Goal: Book appointment/travel/reservation

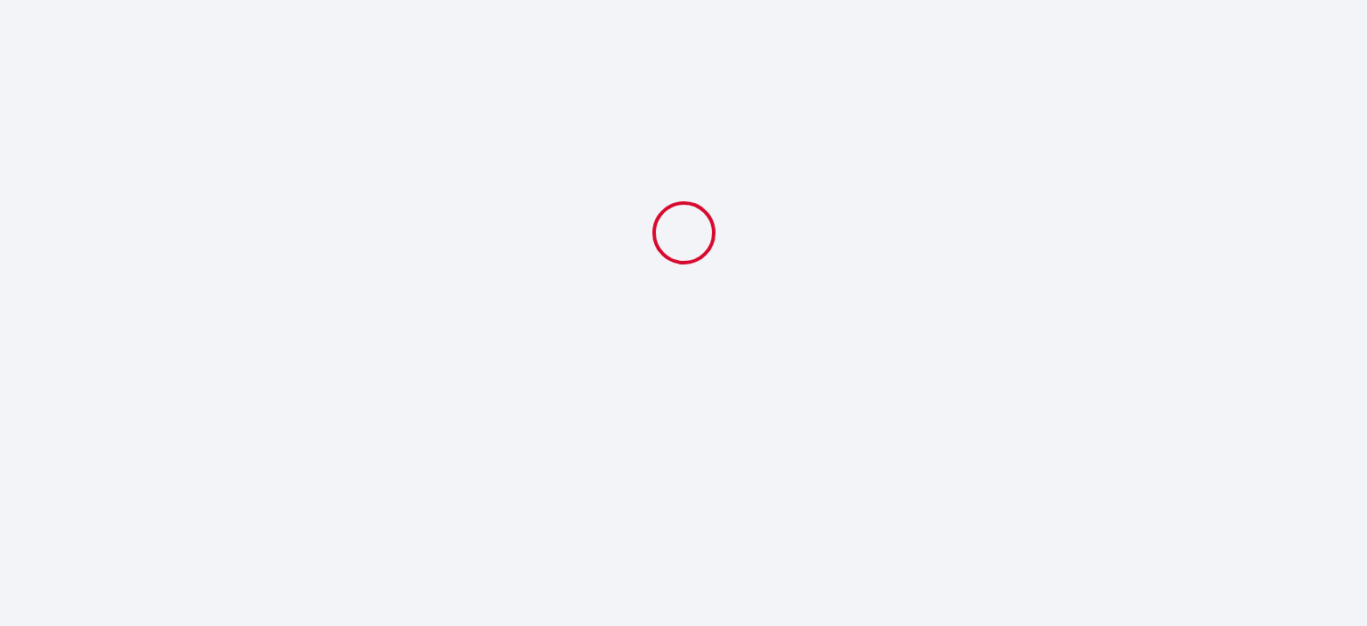
select select
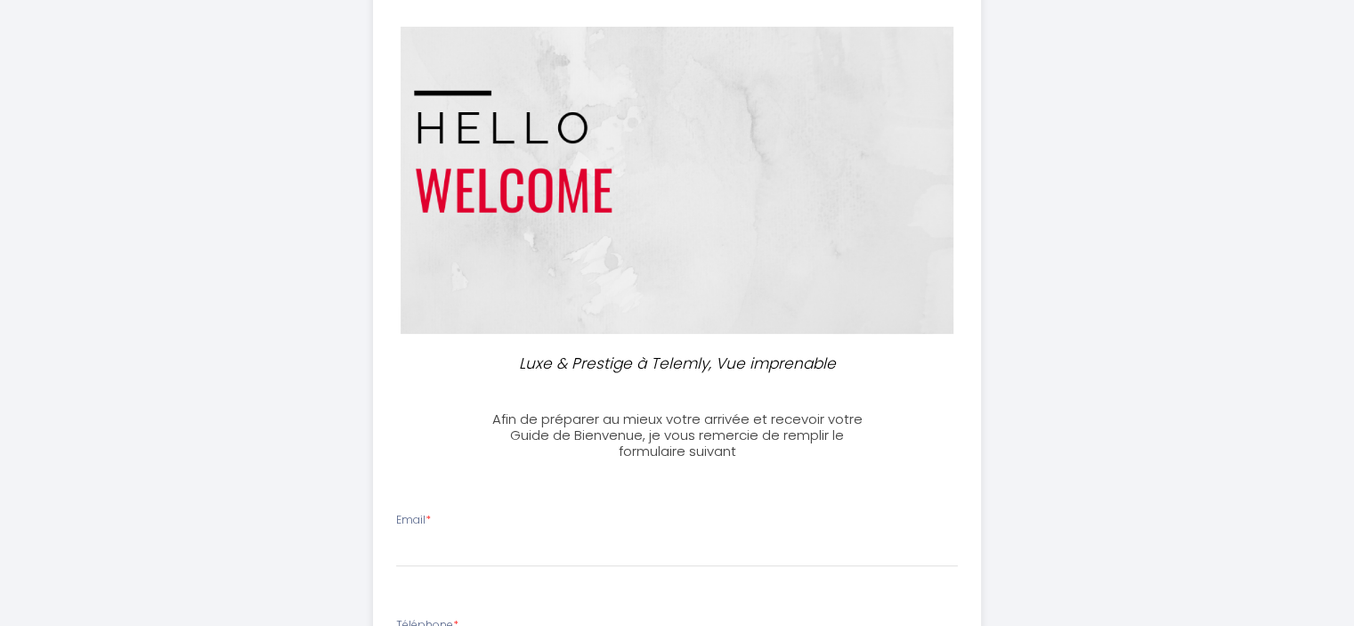
scroll to position [178, 0]
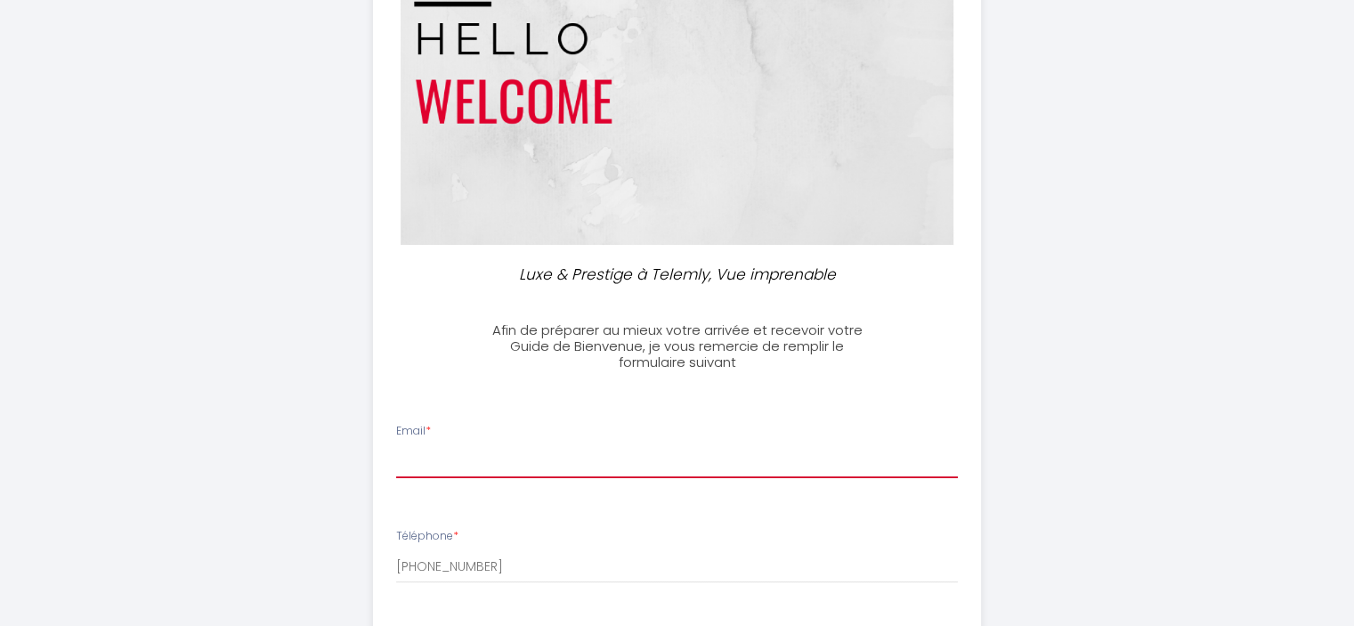
click at [475, 465] on input "Email *" at bounding box center [677, 462] width 562 height 32
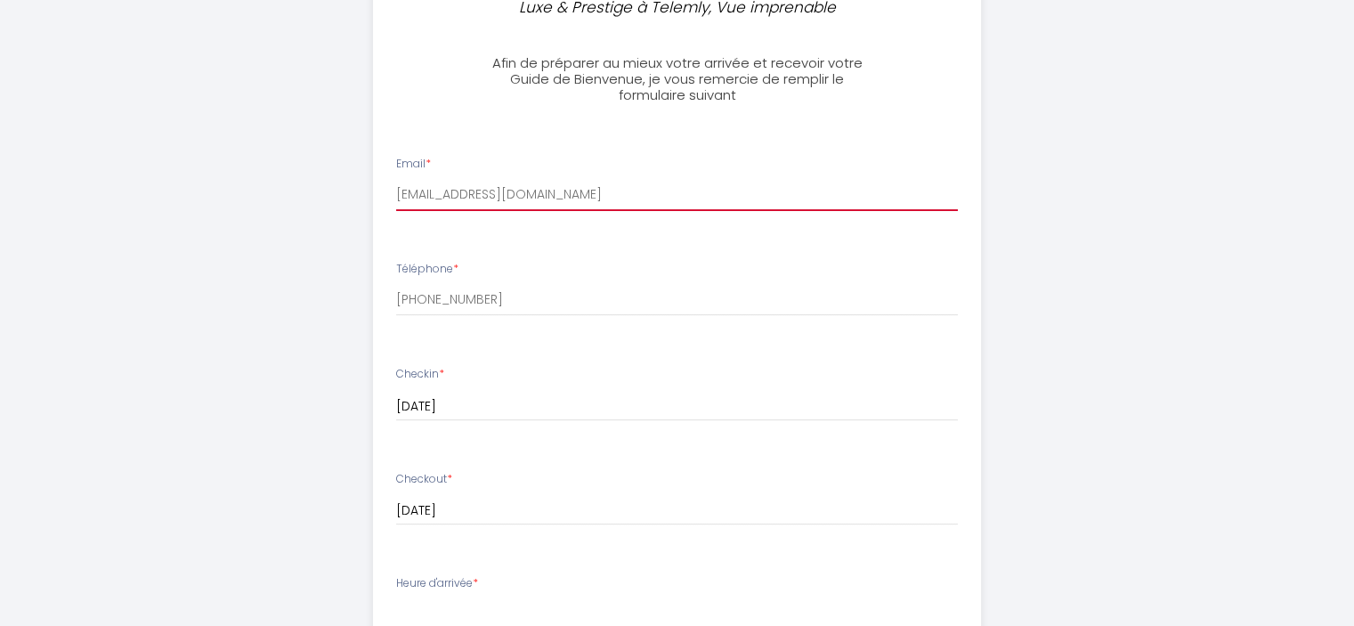
scroll to position [534, 0]
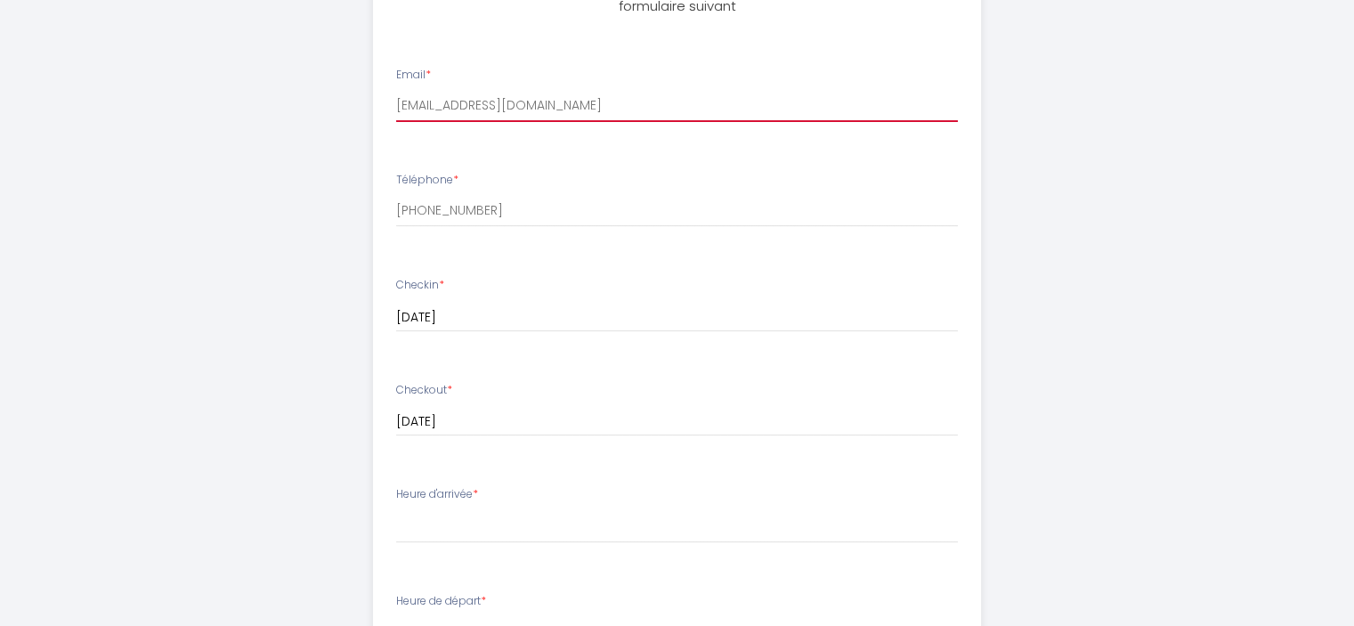
type input "melinasassi23@gmail.com"
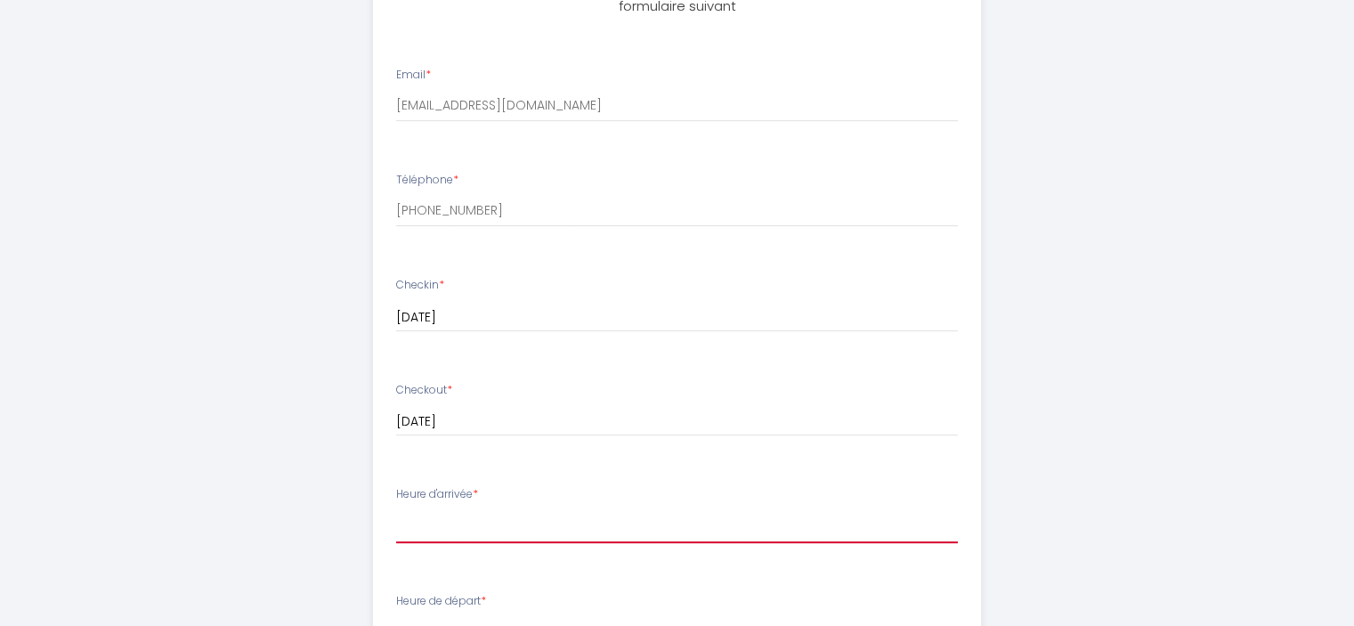
click at [456, 512] on select "15:00 15:30 16:00 16:30 17:00 17:30 18:00 18:30 19:00 19:30 20:00 20:30 21:00 2…" at bounding box center [677, 526] width 562 height 34
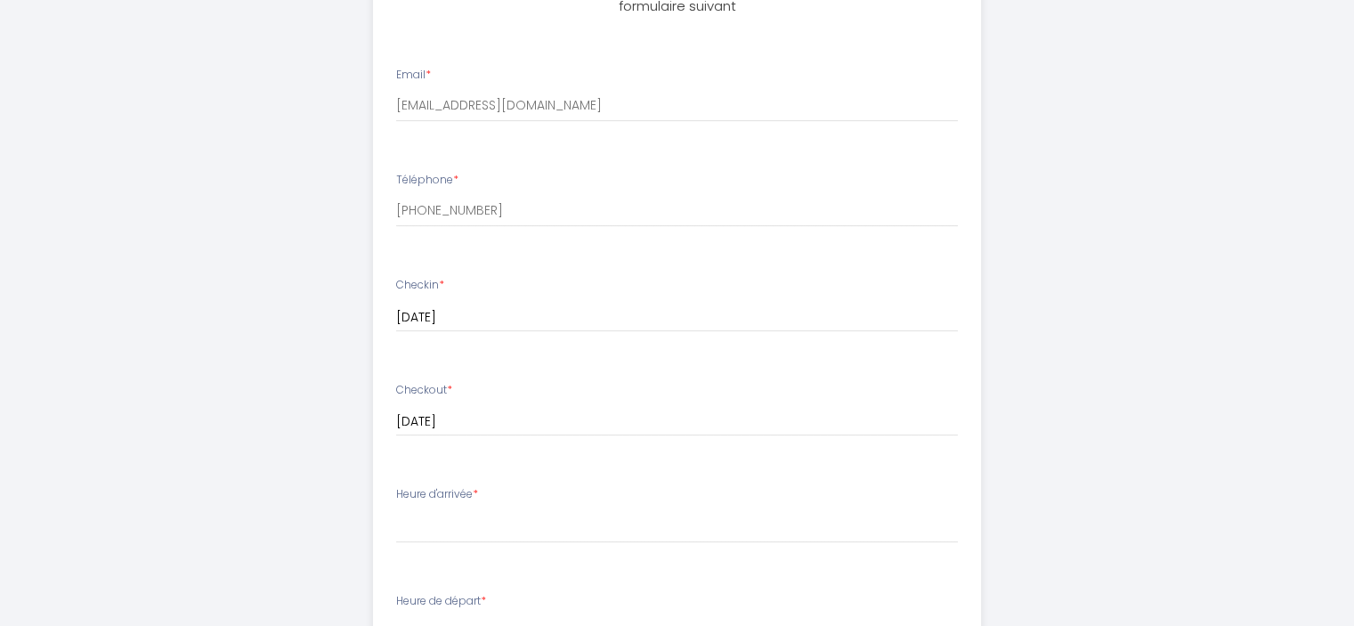
click at [415, 508] on div "Heure d'arrivée * 15:00 15:30 16:00 16:30 17:00 17:30 18:00 18:30 19:00 19:30 2…" at bounding box center [677, 514] width 562 height 57
click at [496, 494] on div "Heure d'arrivée * 15:00 15:30 16:00 16:30 17:00 17:30 18:00 18:30 19:00 19:30 2…" at bounding box center [677, 514] width 562 height 57
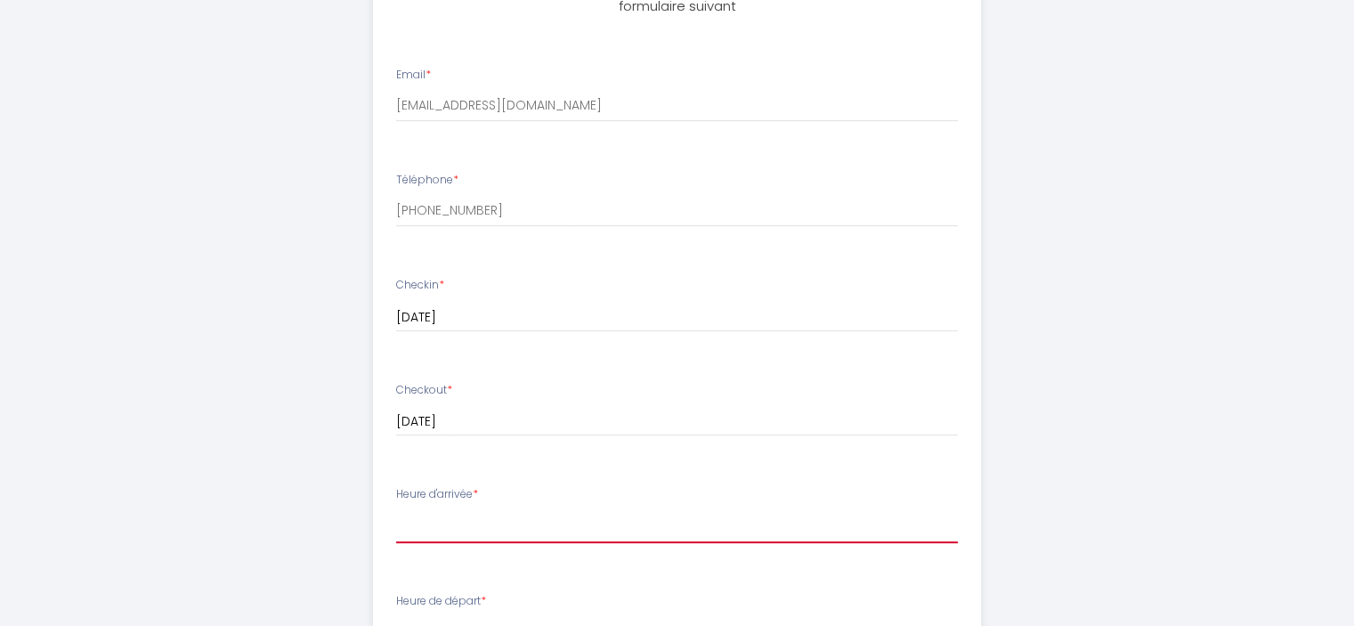
click at [480, 515] on select "15:00 15:30 16:00 16:30 17:00 17:30 18:00 18:30 19:00 19:30 20:00 20:30 21:00 2…" at bounding box center [677, 526] width 562 height 34
select select "15:00"
click at [396, 509] on select "15:00 15:30 16:00 16:30 17:00 17:30 18:00 18:30 19:00 19:30 20:00 20:30 21:00 2…" at bounding box center [677, 526] width 562 height 34
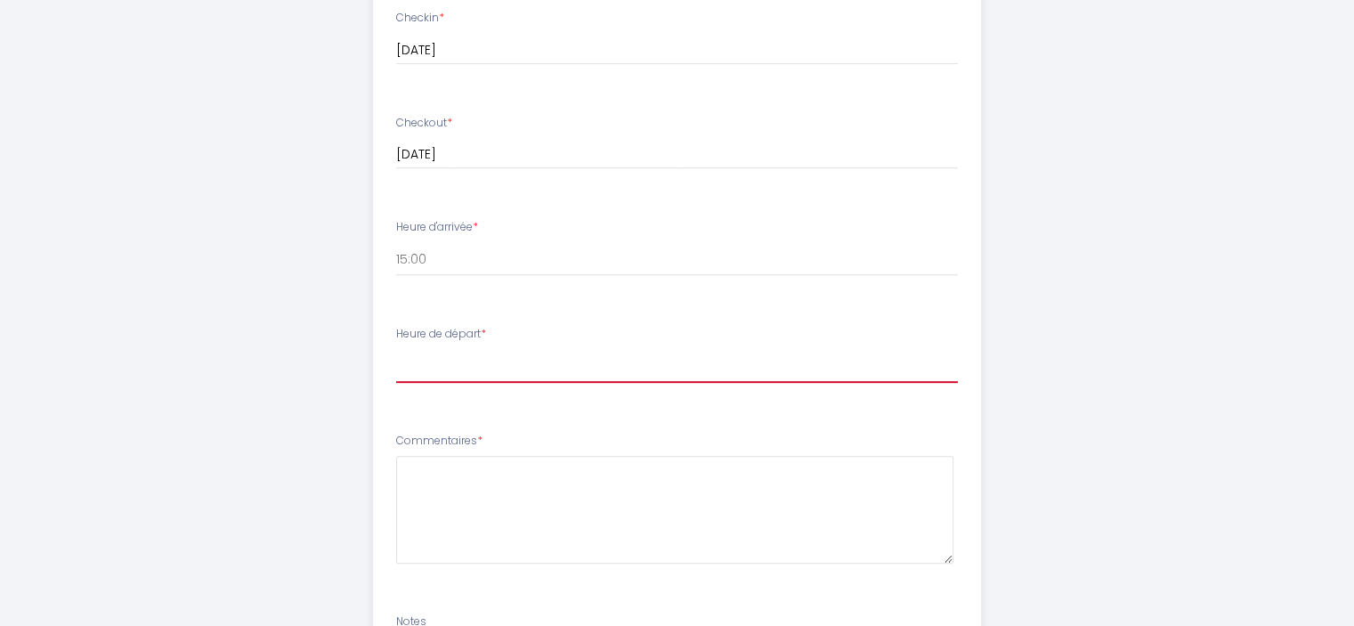
click at [445, 367] on select "00:00 00:30 01:00 01:30 02:00 02:30 03:00 03:30 04:00 04:30 05:00 05:30 06:00 0…" at bounding box center [677, 366] width 562 height 34
select select "11:00"
click at [396, 349] on select "00:00 00:30 01:00 01:30 02:00 02:30 03:00 03:30 04:00 04:30 05:00 05:30 06:00 0…" at bounding box center [677, 366] width 562 height 34
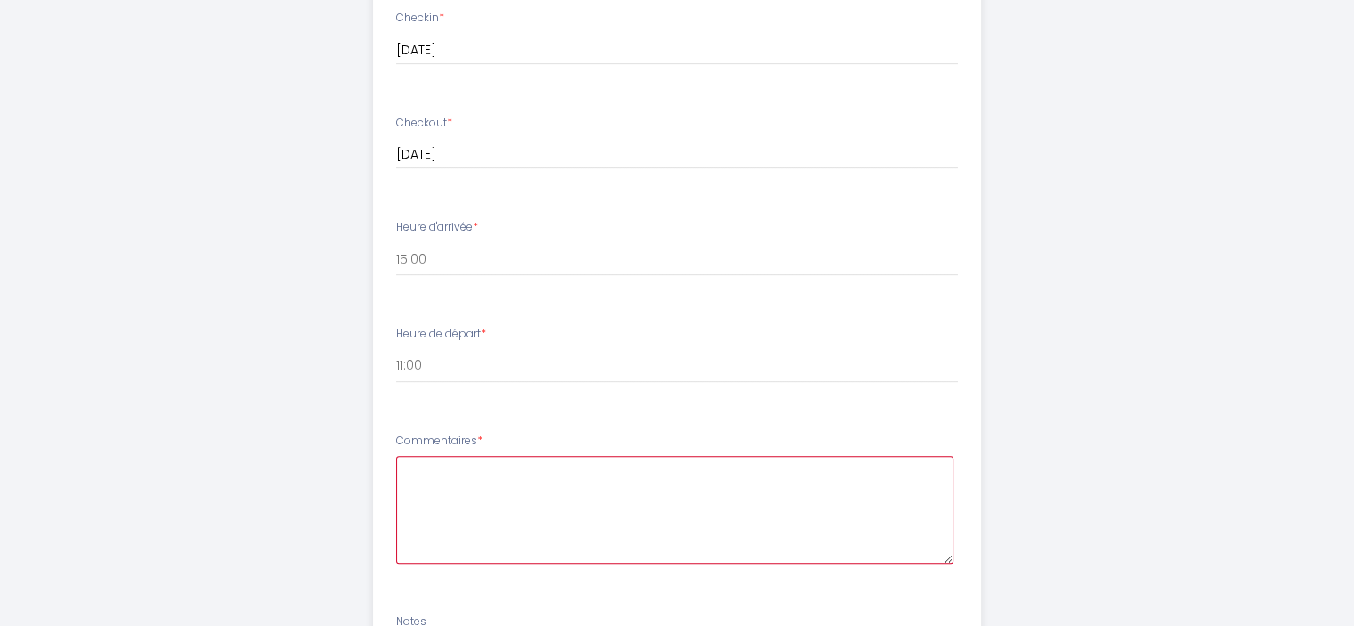
click at [462, 475] on textarea at bounding box center [674, 510] width 557 height 108
click at [408, 473] on textarea "Nous seron à Alger" at bounding box center [674, 510] width 557 height 108
click at [601, 481] on textarea "Bonjour, Nous seron à Alger" at bounding box center [674, 510] width 557 height 108
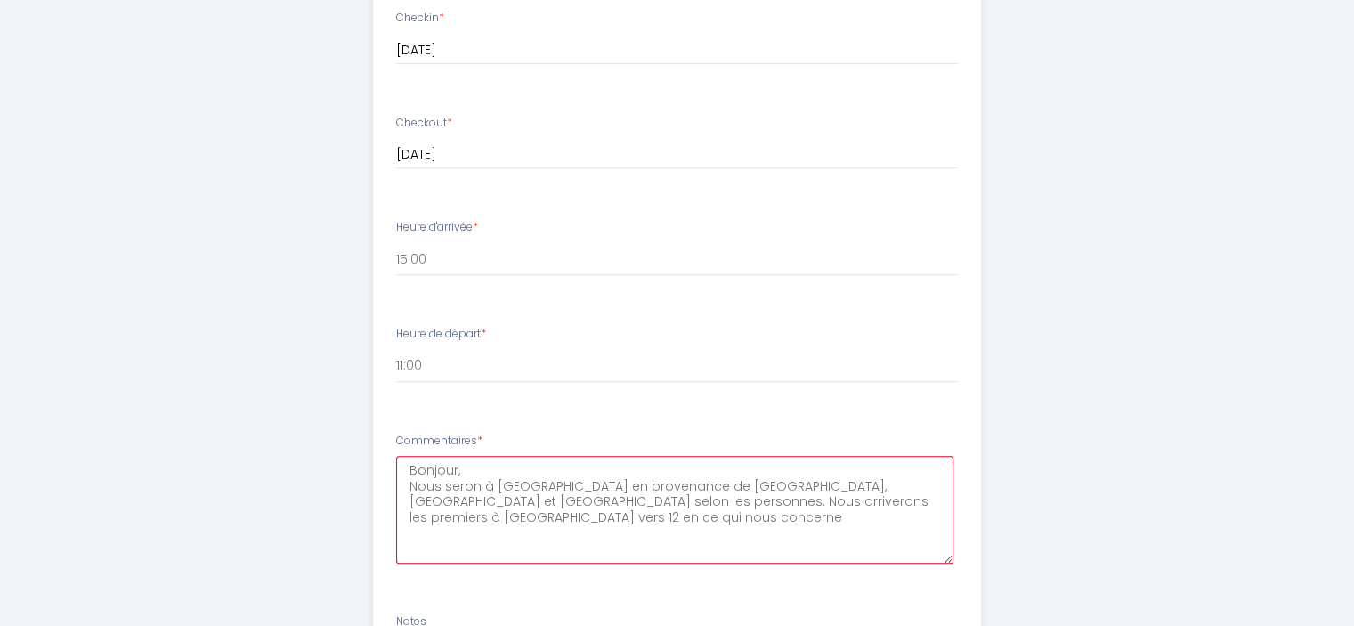
drag, startPoint x: 700, startPoint y: 484, endPoint x: 729, endPoint y: 483, distance: 29.4
click at [729, 483] on textarea "Bonjour, Nous seron à Alger en provenance de Annaba, Paris et Montréal selon le…" at bounding box center [674, 510] width 557 height 108
click at [742, 501] on textarea "Bonjour, Nous seron à Alger en provenance de Annaba, Bejaiai et Montréal selon …" at bounding box center [674, 510] width 557 height 108
click at [927, 501] on textarea "Bonjour, Nous seron à Alger en provenance de Annaba, Bejaiai et Montréal selon …" at bounding box center [674, 510] width 557 height 108
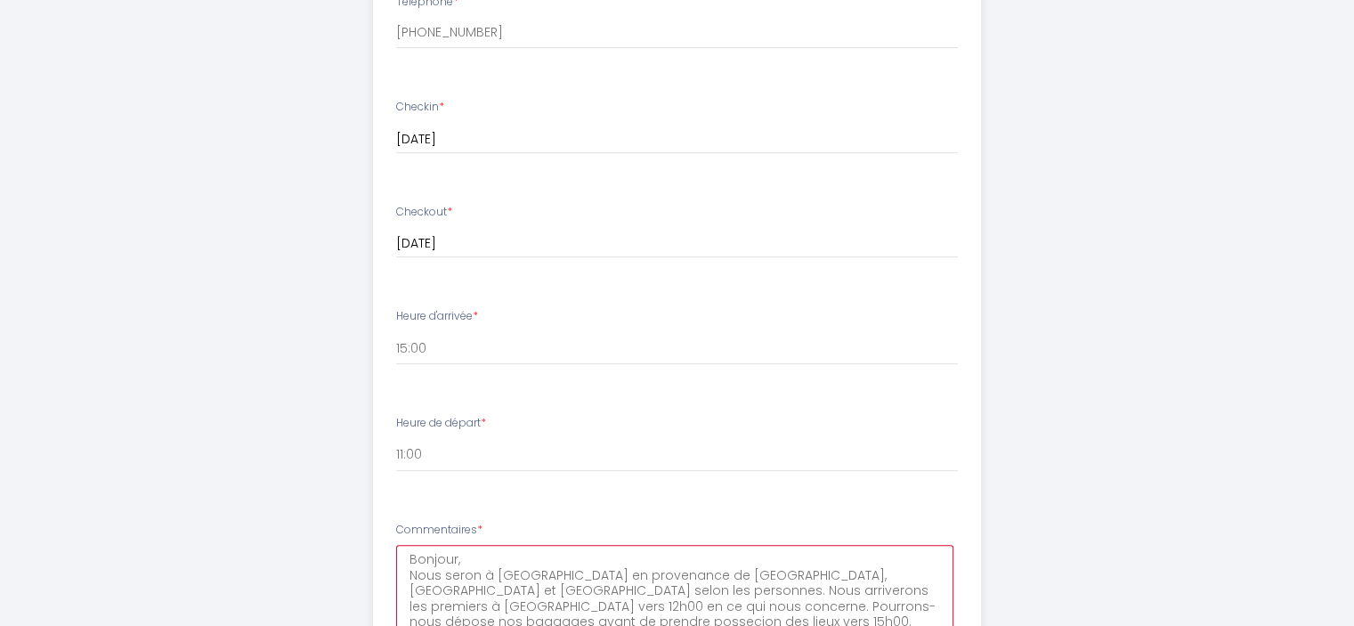
scroll to position [979, 0]
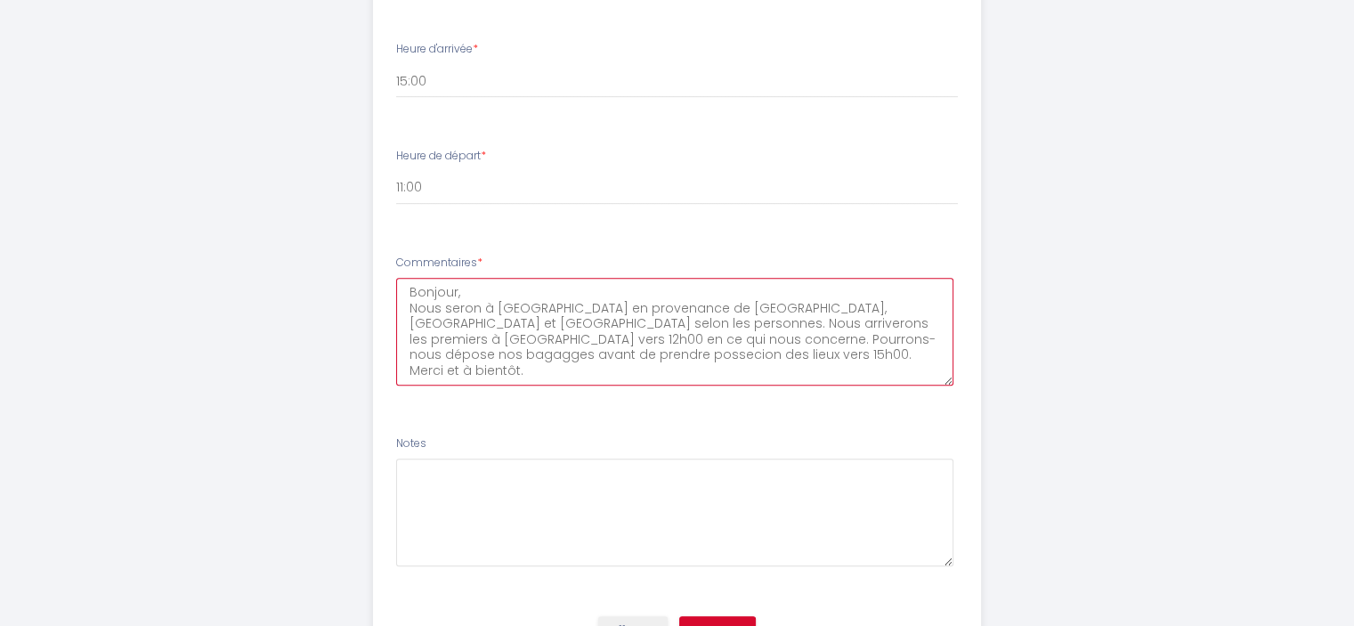
drag, startPoint x: 479, startPoint y: 314, endPoint x: 520, endPoint y: 305, distance: 41.9
click at [520, 305] on textarea "Bonjour, Nous seron à Alger en provenance de Annaba, Bejaiai et Montréal selon …" at bounding box center [674, 332] width 557 height 108
click at [489, 346] on textarea "Bonjour, Nous seron à Alger en provenance de Annaba, Bejaiai et Montréal selon …" at bounding box center [674, 332] width 557 height 108
click at [548, 344] on textarea "Bonjour, Nous seron à Alger en provenance de Annaba, Bejaiai et Montréal selon …" at bounding box center [674, 332] width 557 height 108
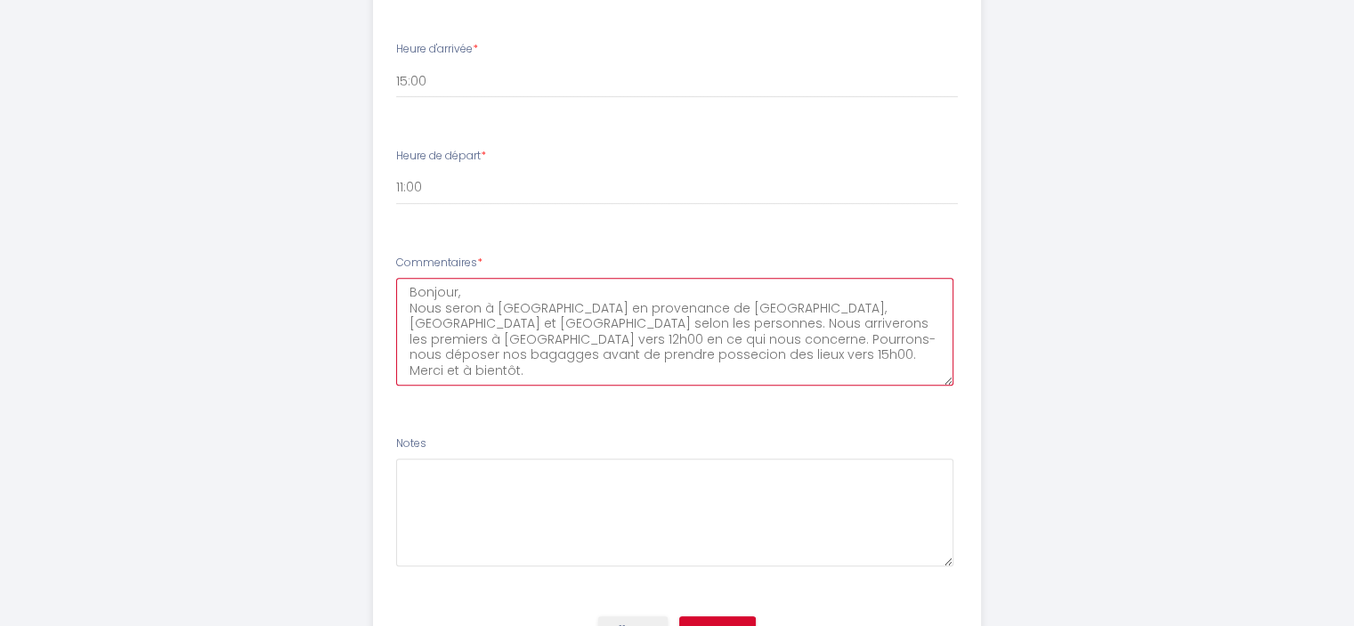
click at [801, 341] on textarea "Bonjour, Nous seron à Alger en provenance de Annaba, Bejaiai et Montréal selon …" at bounding box center [674, 332] width 557 height 108
click at [843, 366] on textarea "Bonjour, Nous seron à Alger en provenance de Annaba, Bejaiai et Montréal selon …" at bounding box center [674, 332] width 557 height 108
click at [442, 353] on textarea "Bonjour, Nous seron à Alger en provenance de Annaba, Bejaiai et Montréal selon …" at bounding box center [674, 332] width 557 height 108
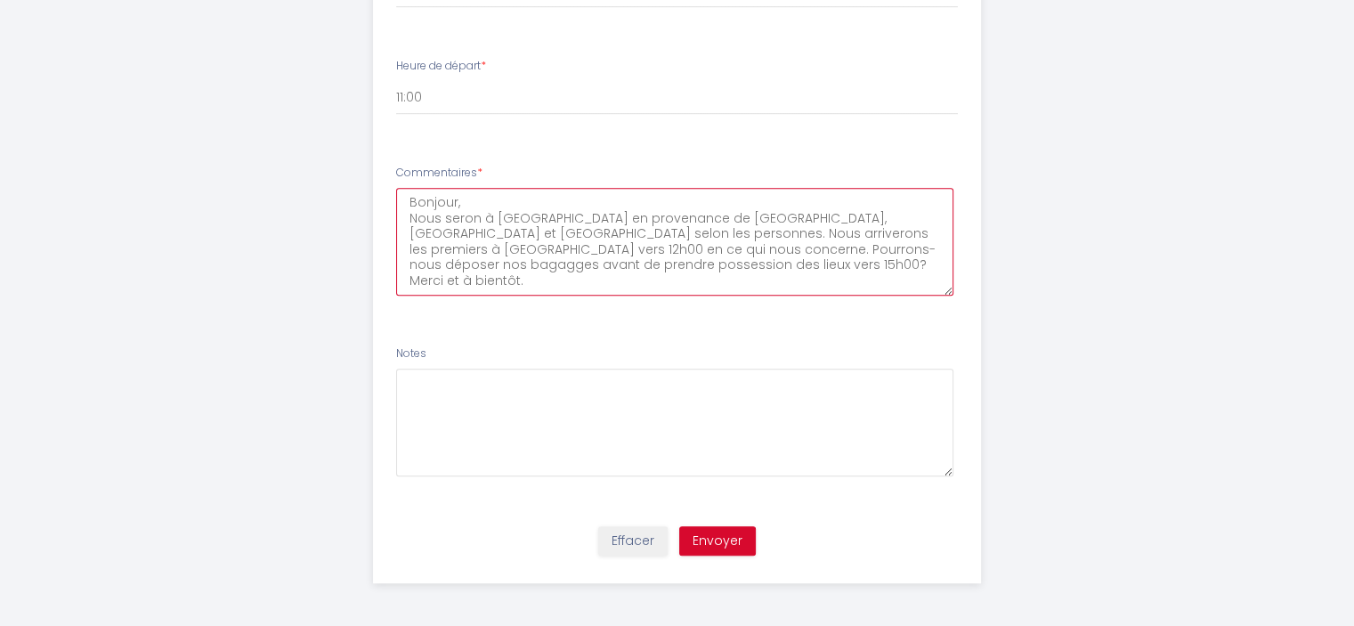
type textarea "Bonjour, Nous seron à Alger en provenance de Annaba, Bejaiai et Montréal selon …"
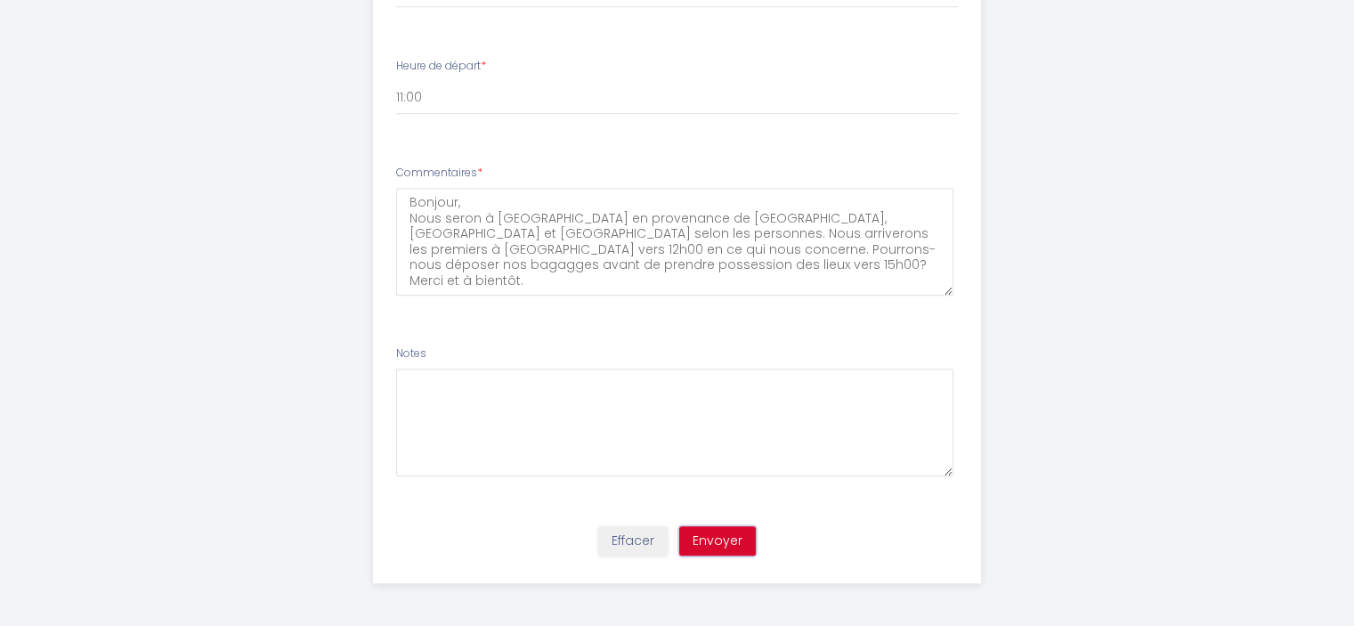
click at [694, 539] on button "Envoyer" at bounding box center [717, 541] width 77 height 30
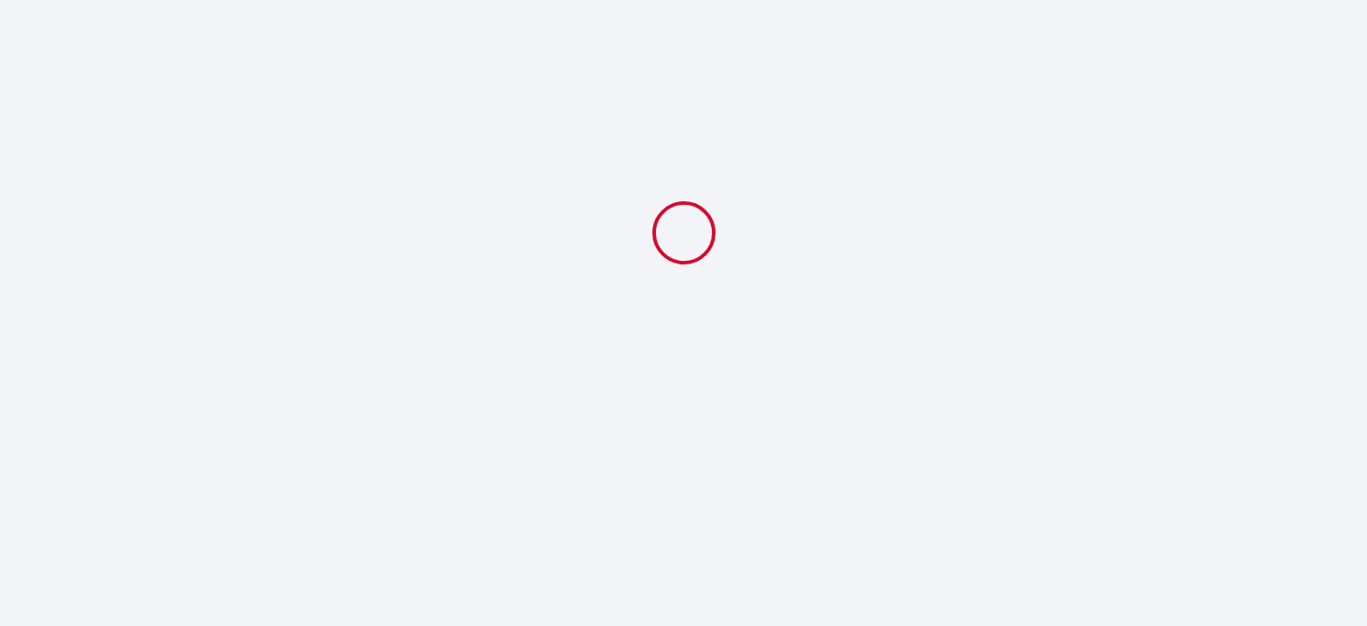
select select "11:00"
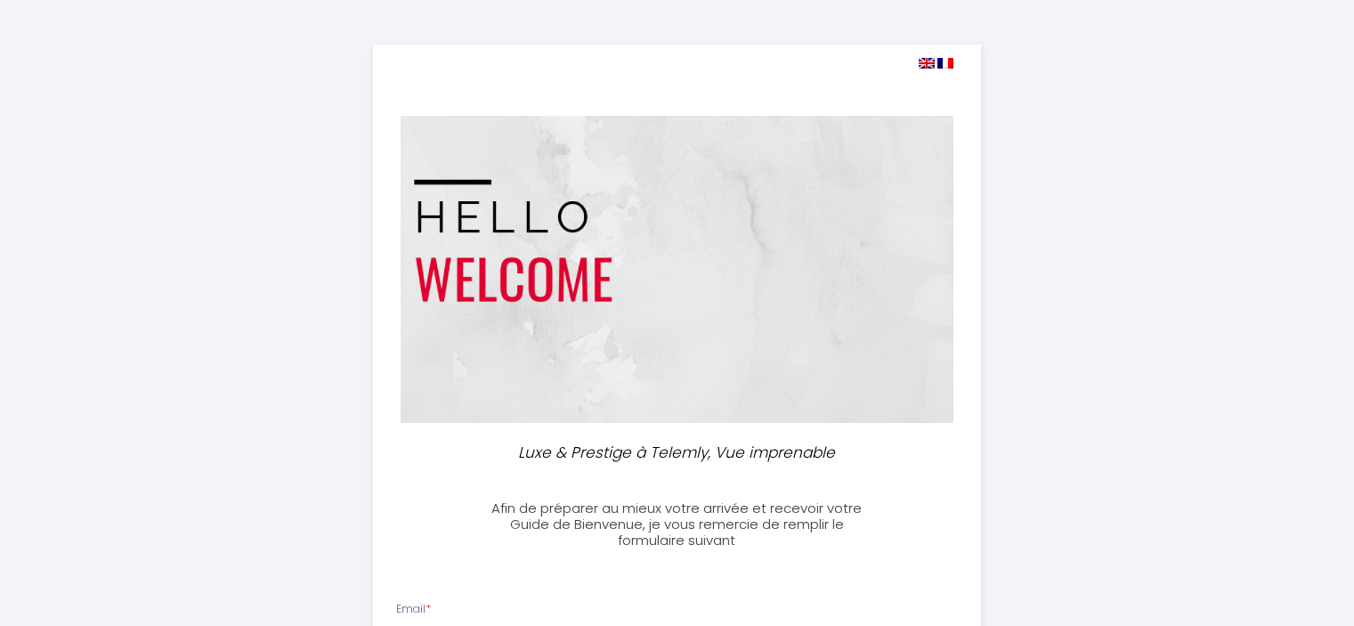
select select
